Goal: Find specific page/section: Find specific page/section

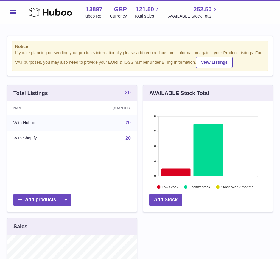
scroll to position [93, 129]
click at [12, 14] on button "Menu" at bounding box center [13, 12] width 12 height 12
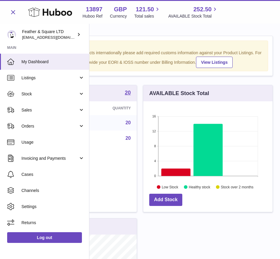
click at [32, 114] on link "Sales" at bounding box center [44, 110] width 89 height 16
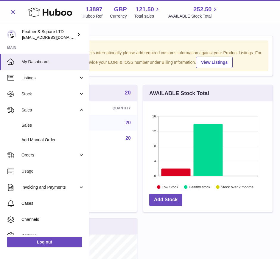
click at [28, 128] on span "Sales" at bounding box center [52, 126] width 63 height 6
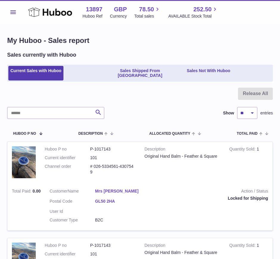
click at [127, 69] on link "Sales Shipped From [GEOGRAPHIC_DATA]" at bounding box center [140, 73] width 87 height 15
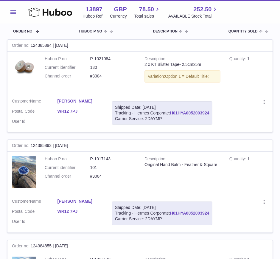
scroll to position [47, 0]
